Goal: Navigation & Orientation: Find specific page/section

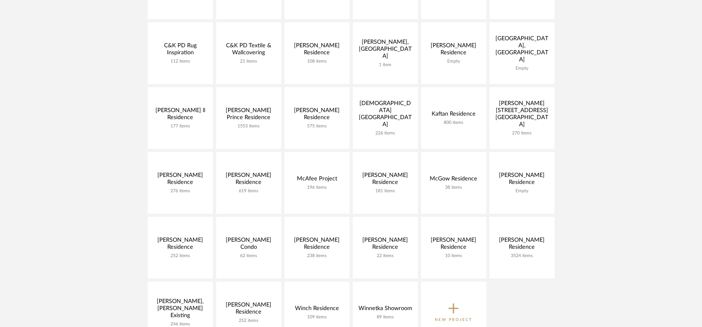
scroll to position [184, 0]
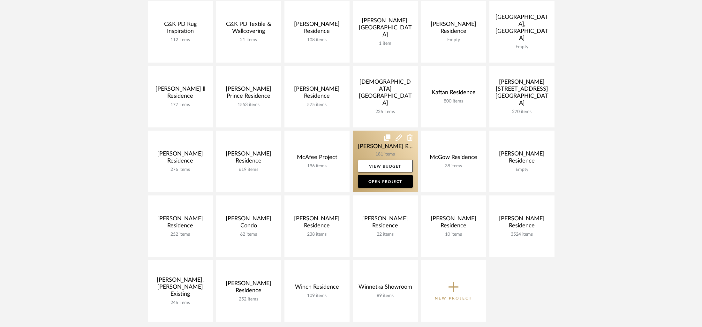
click at [363, 150] on link at bounding box center [385, 162] width 65 height 62
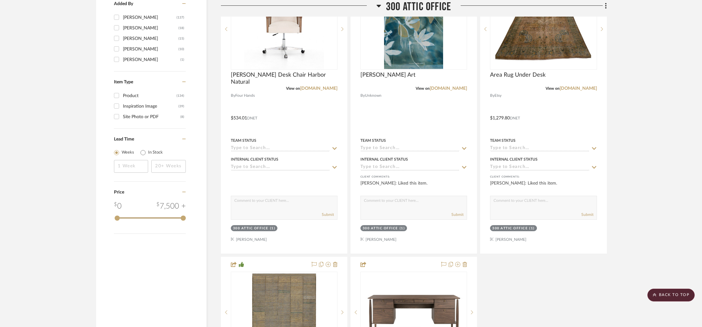
scroll to position [806, 0]
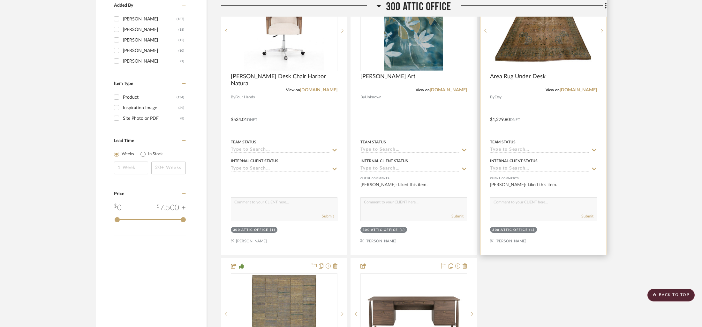
click at [585, 92] on div "View on etsy.com" at bounding box center [543, 90] width 107 height 6
click at [581, 90] on link "etsy.com" at bounding box center [577, 90] width 37 height 4
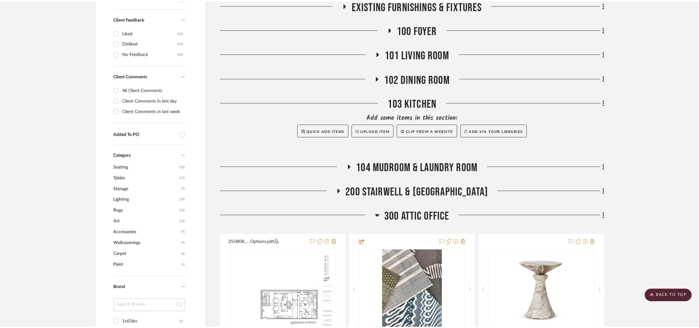
scroll to position [63, 0]
